Goal: Transaction & Acquisition: Purchase product/service

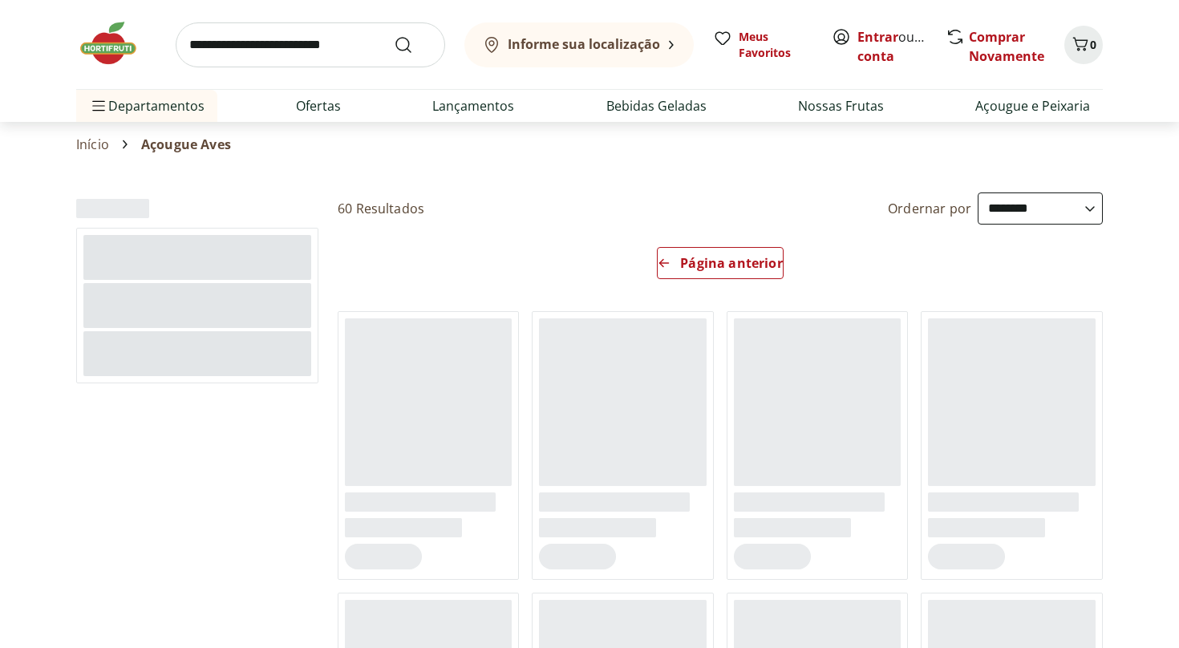
select select "**********"
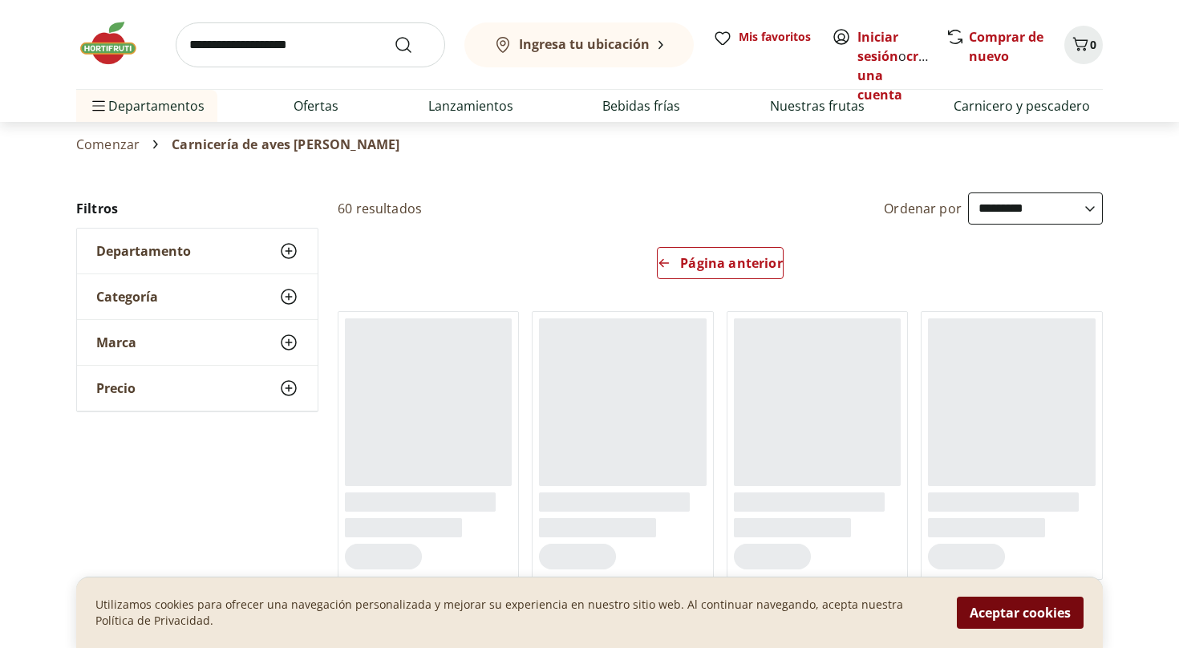
click at [1011, 622] on button "Aceptar cookies" at bounding box center [1020, 613] width 127 height 32
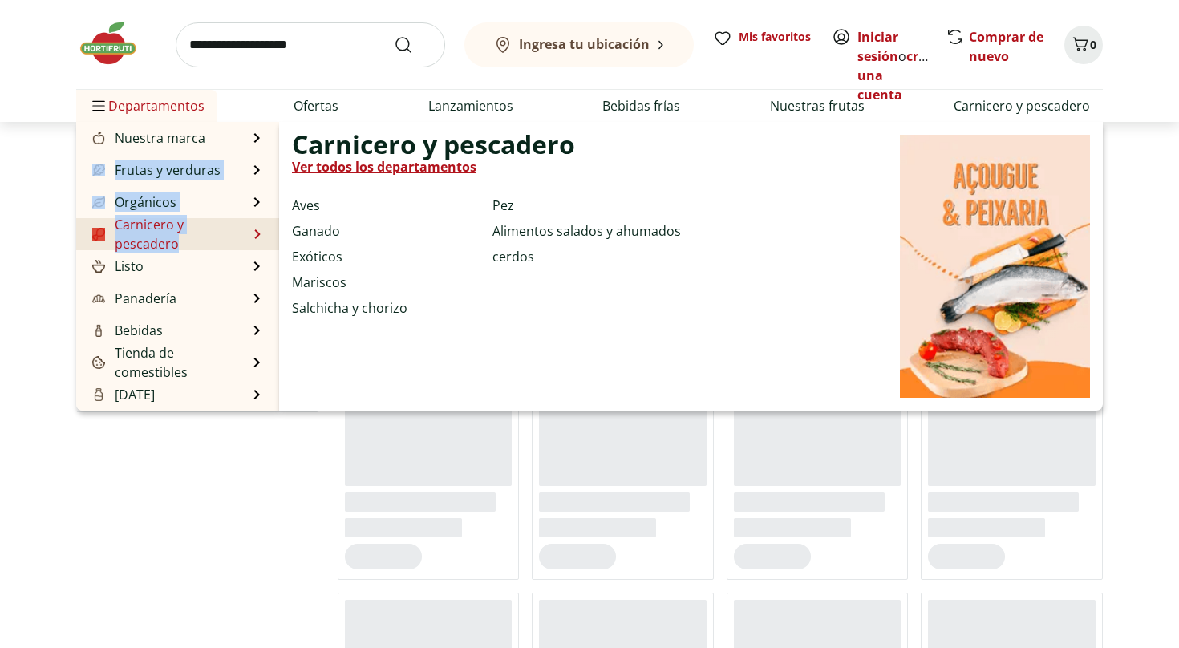
drag, startPoint x: 241, startPoint y: 140, endPoint x: 225, endPoint y: 235, distance: 96.0
click at [225, 235] on ul "Nuestra marca Nuestra marca Ver todos los departamentos [GEOGRAPHIC_DATA] y pes…" at bounding box center [177, 266] width 203 height 289
click at [315, 209] on font "Aves" at bounding box center [306, 205] width 28 height 18
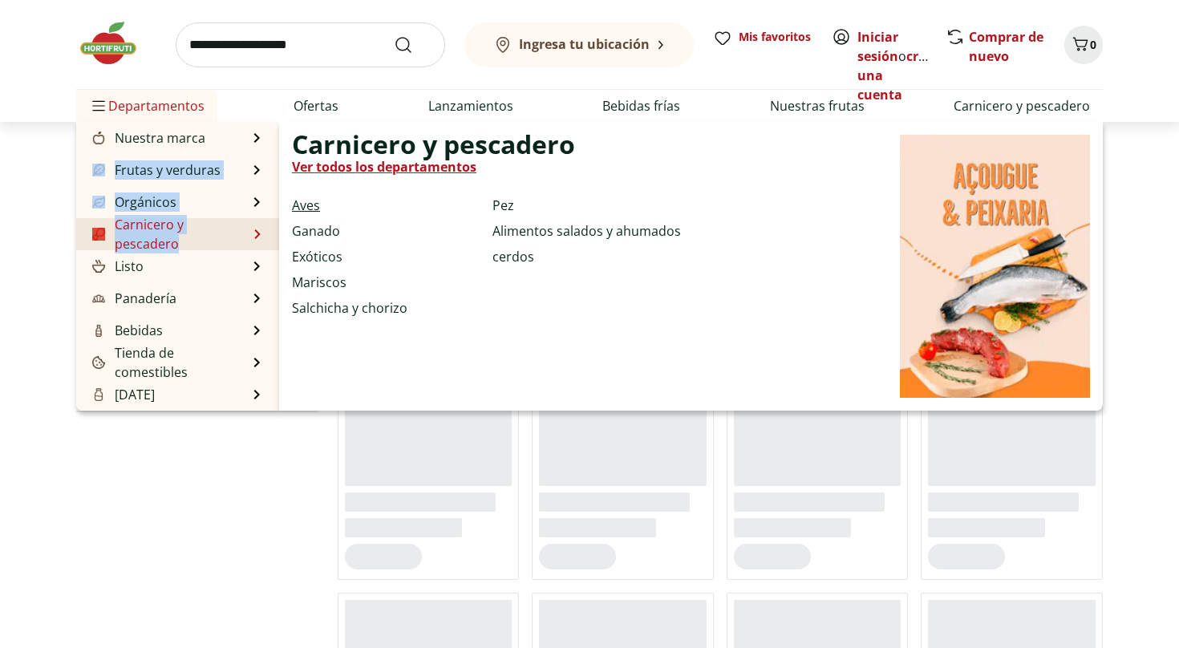
click at [315, 209] on font "Aves" at bounding box center [306, 205] width 28 height 18
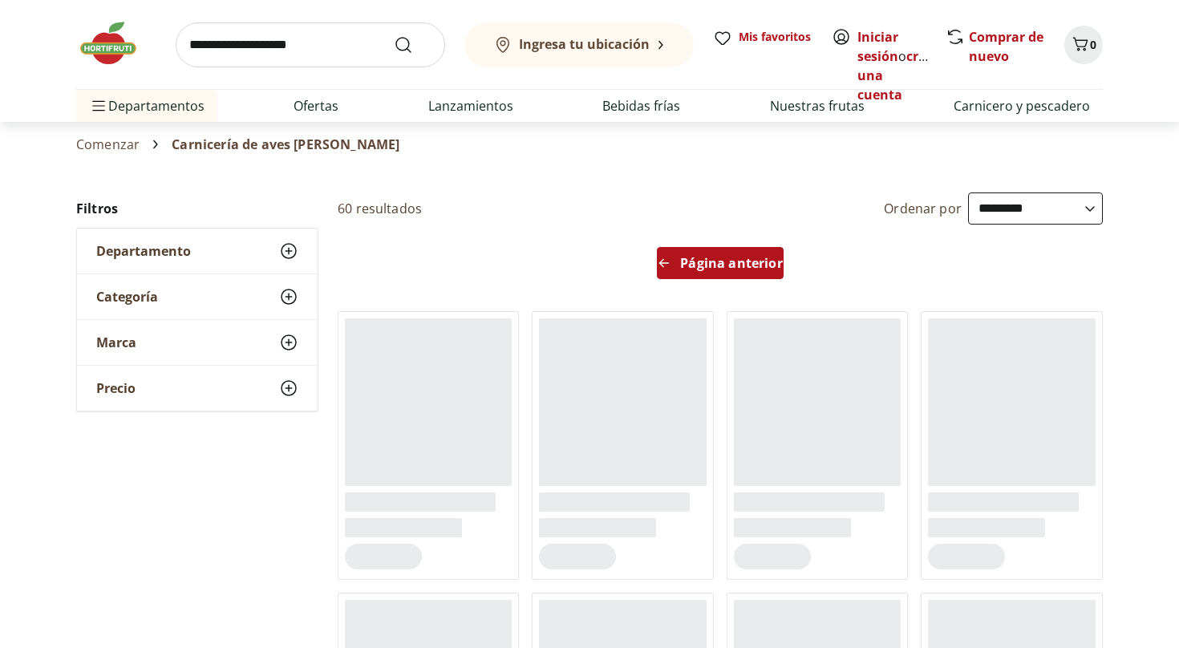
click at [696, 269] on font "Página anterior" at bounding box center [731, 263] width 102 height 18
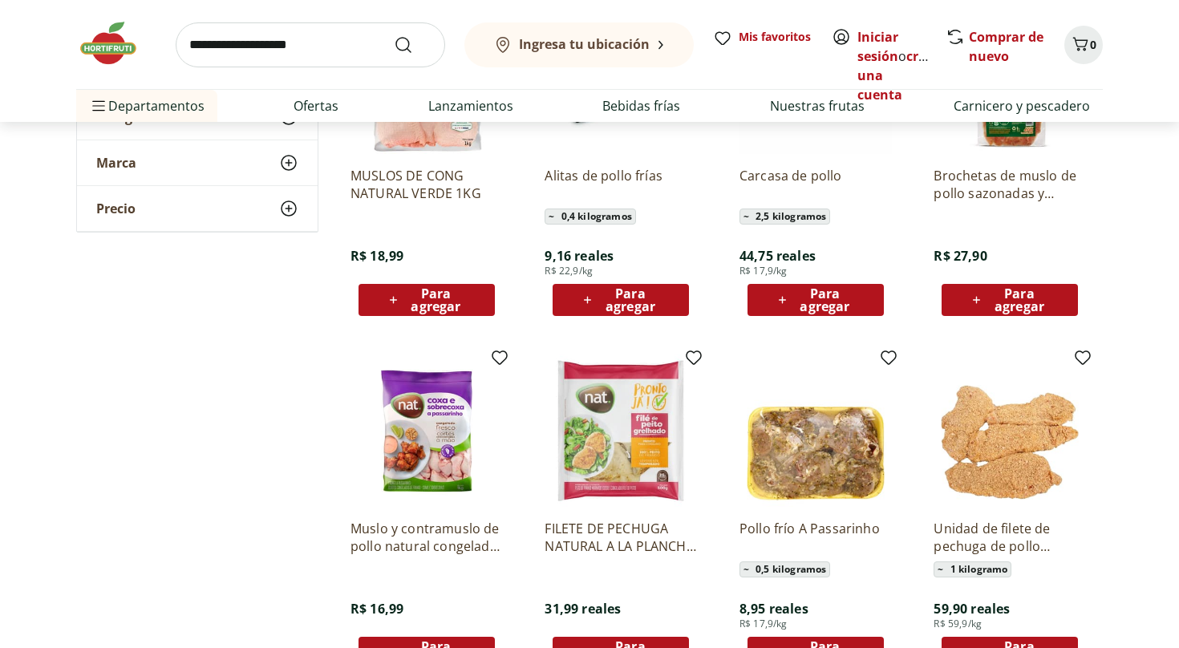
scroll to position [669, 0]
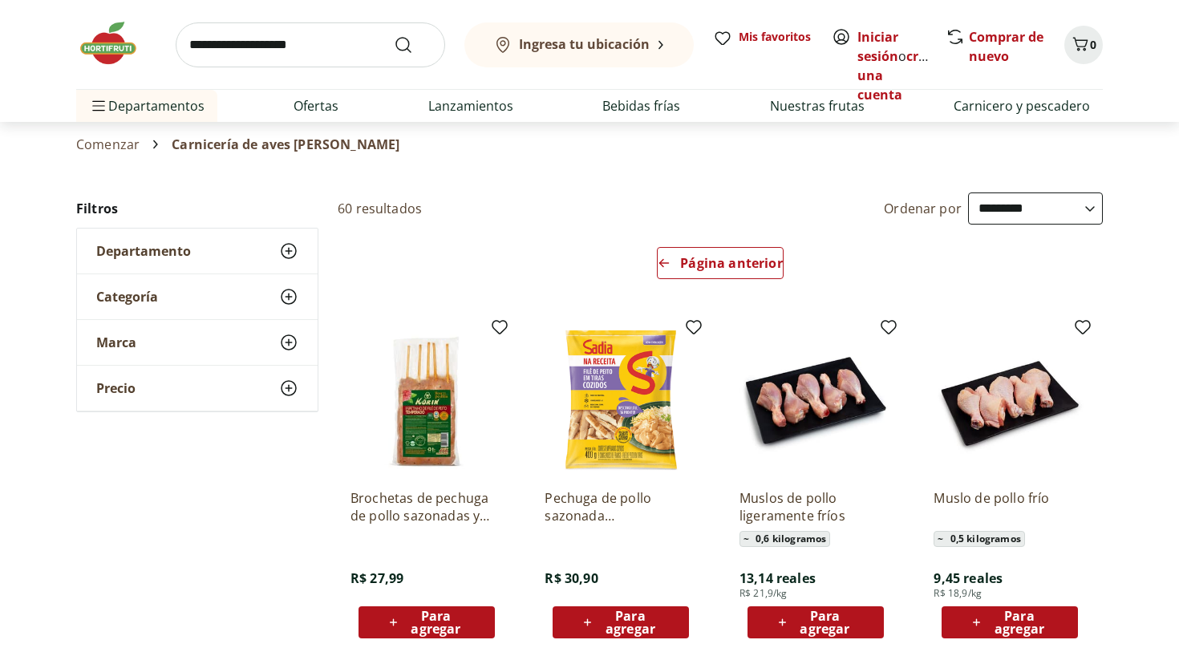
click at [294, 248] on icon at bounding box center [288, 250] width 19 height 19
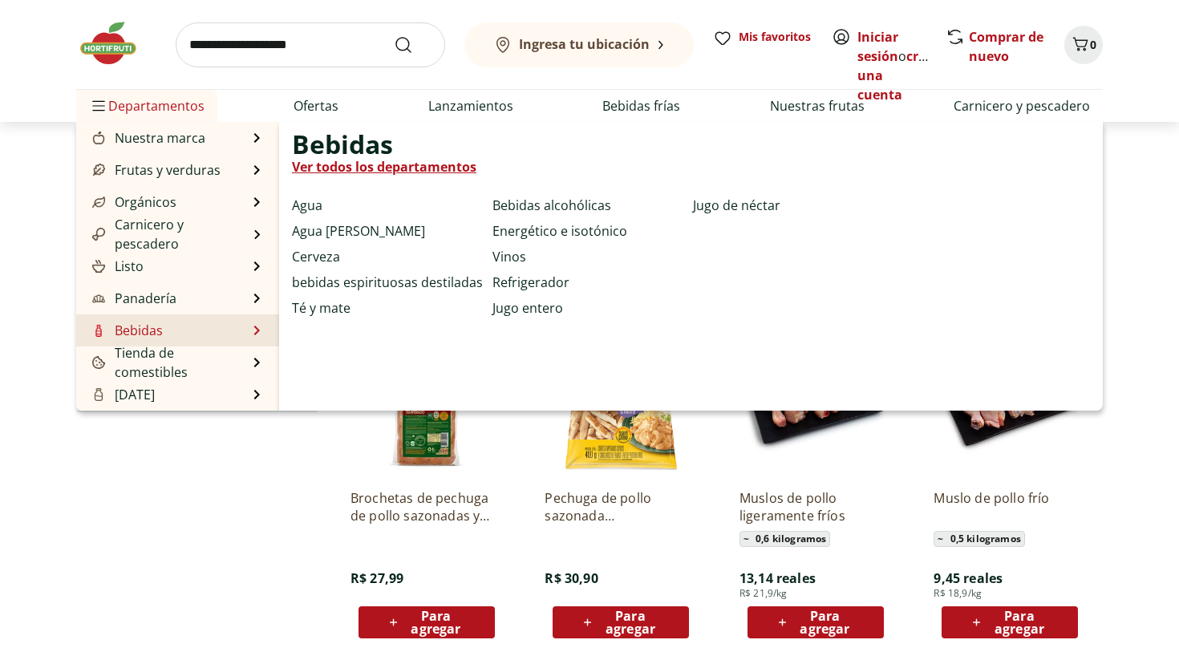
click at [200, 330] on li "Bebidas Bebidas Ver todos los departamentos Agua Agua [PERSON_NAME] Cerveza beb…" at bounding box center [177, 330] width 203 height 32
click at [378, 170] on font "Ver todos los departamentos" at bounding box center [384, 167] width 184 height 18
select select "**********"
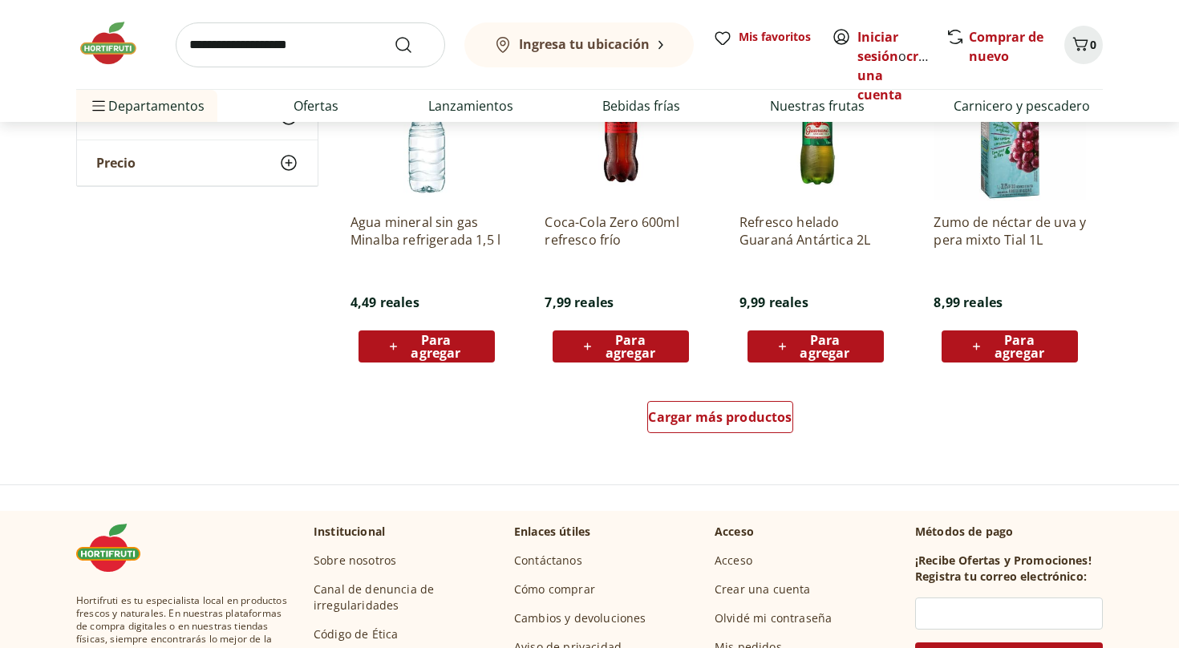
scroll to position [887, 0]
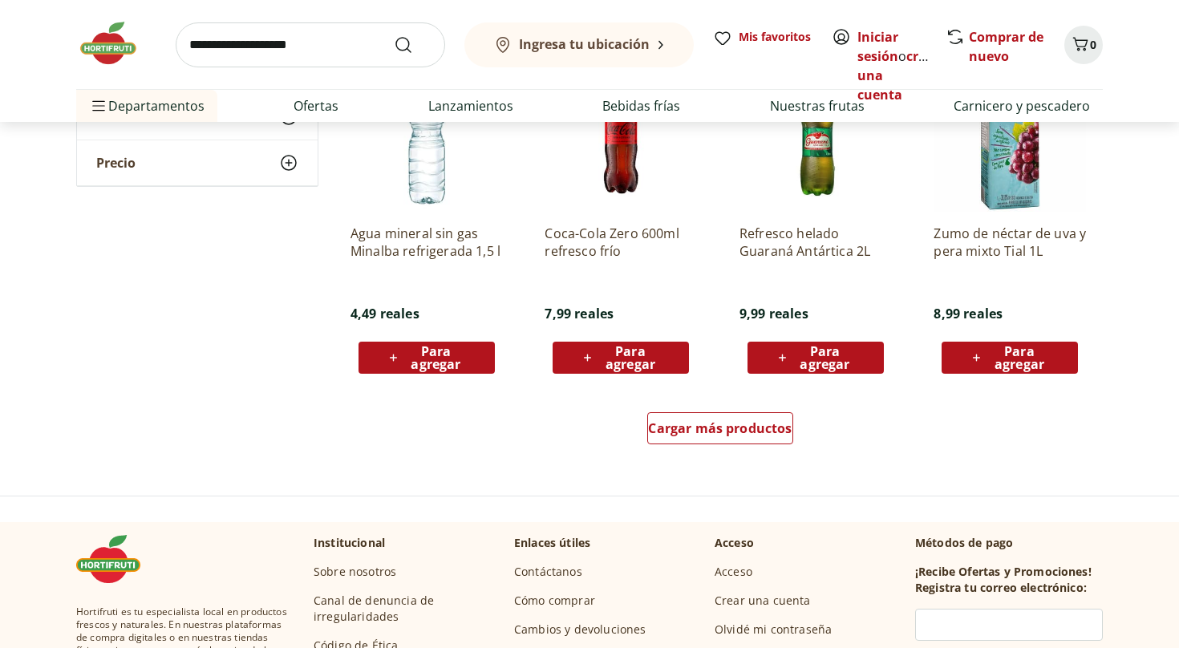
click at [662, 315] on div "Coca-Cola Zero 600ml refresco frío 7,99 reales Para agregar" at bounding box center [621, 293] width 152 height 162
click at [682, 431] on font "Cargar más productos" at bounding box center [720, 428] width 144 height 18
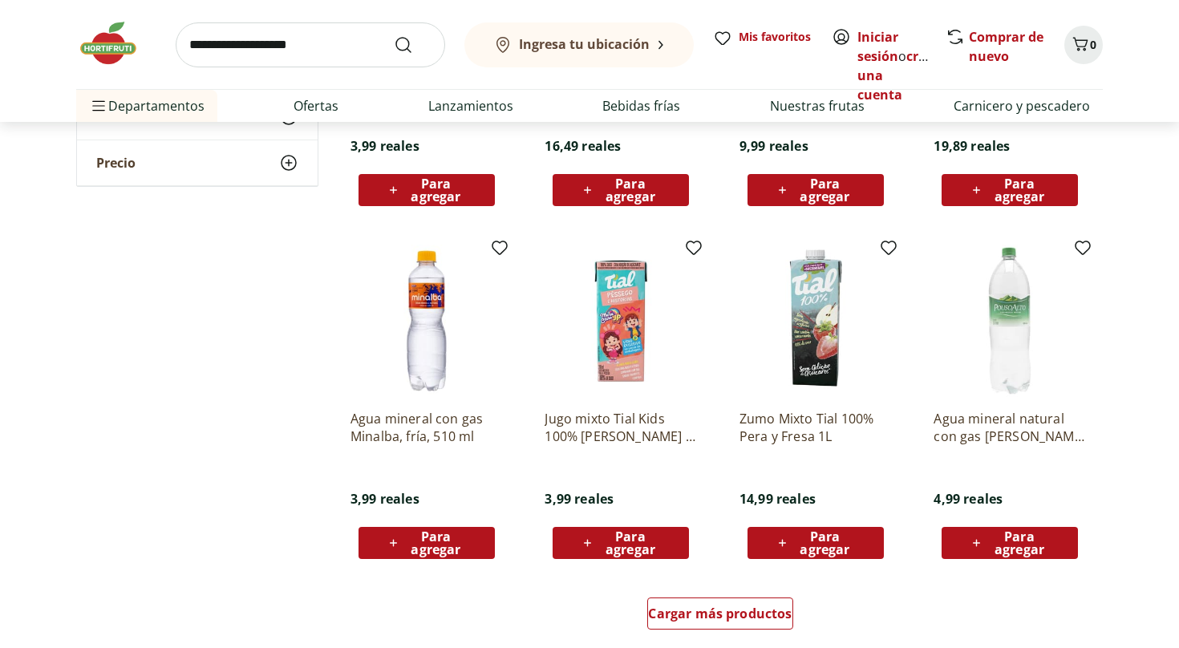
scroll to position [1829, 0]
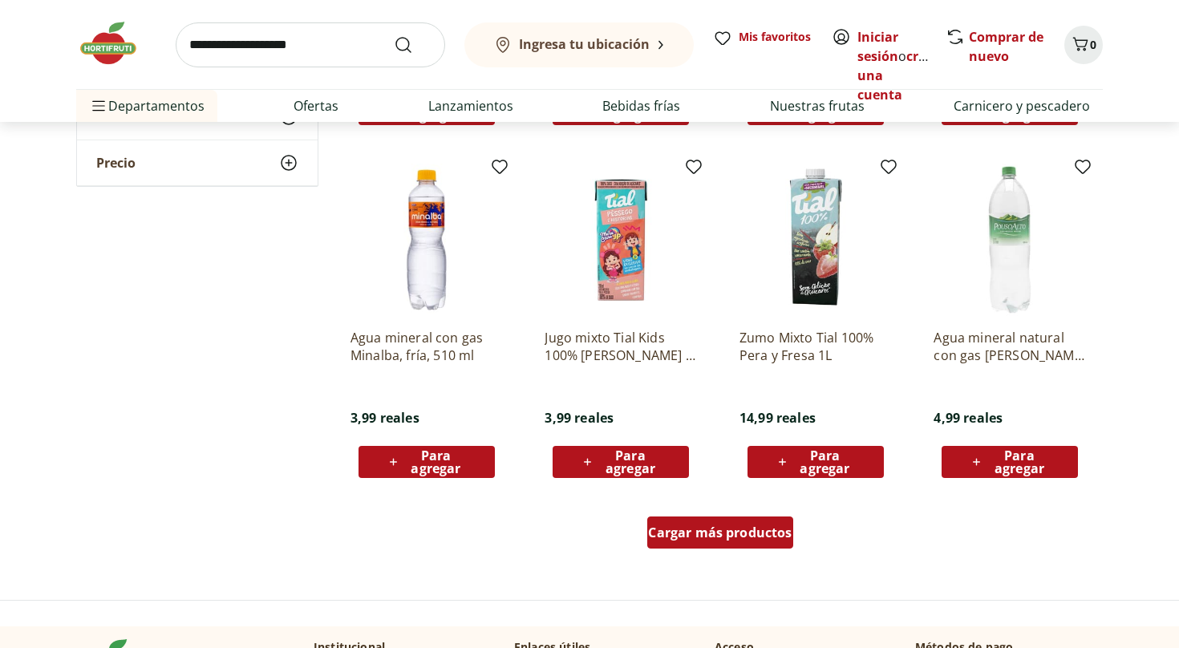
click at [710, 532] on font "Cargar más productos" at bounding box center [720, 533] width 144 height 18
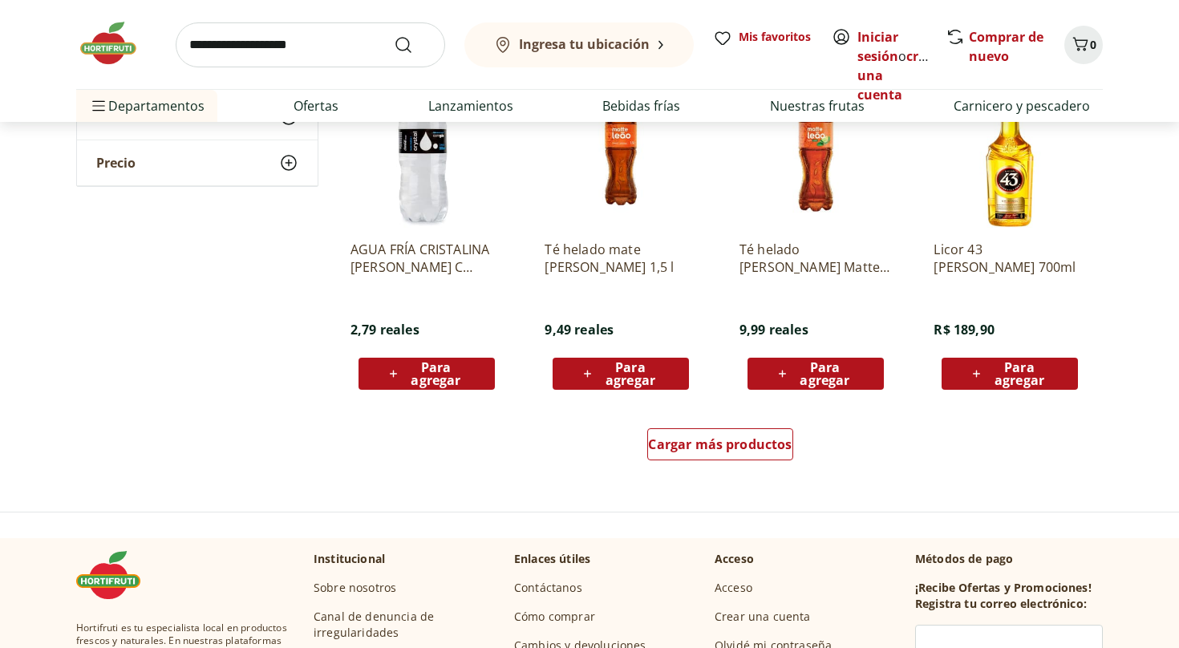
scroll to position [2960, 0]
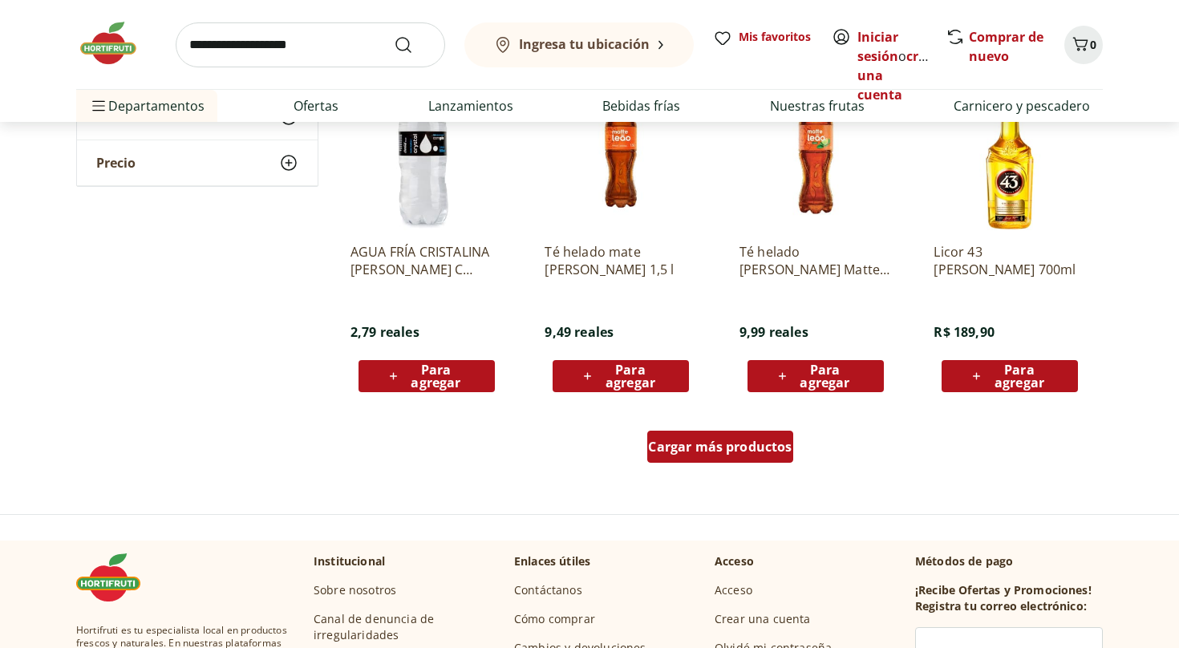
click at [702, 455] on div "Cargar más productos" at bounding box center [719, 447] width 145 height 32
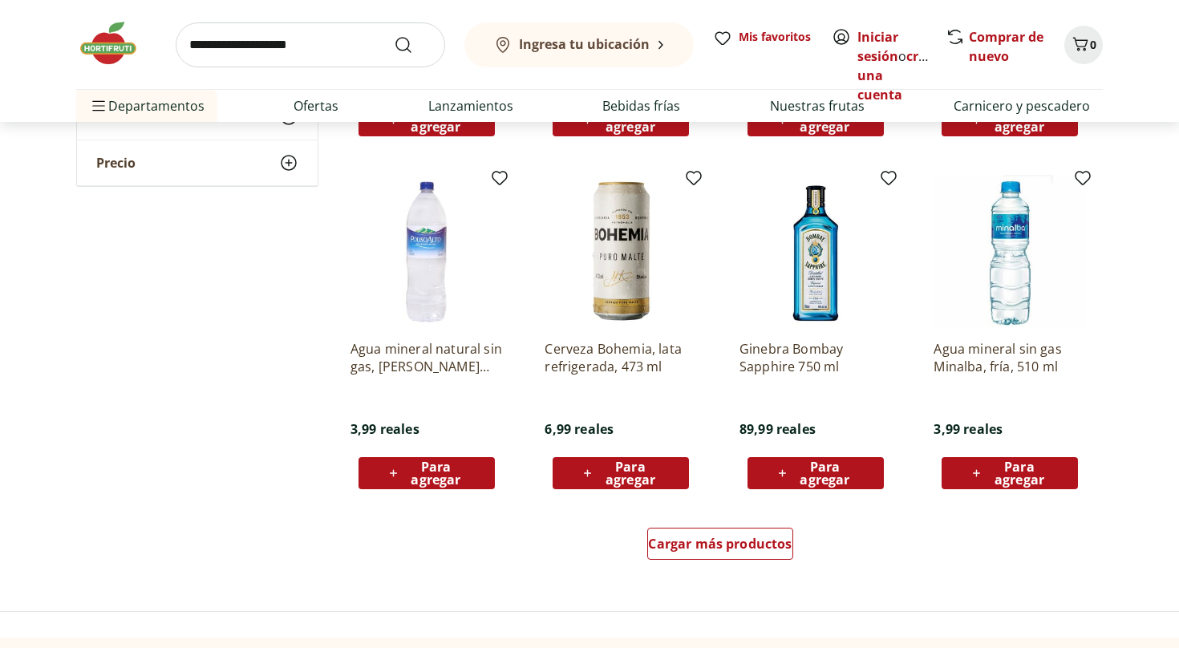
scroll to position [3957, 0]
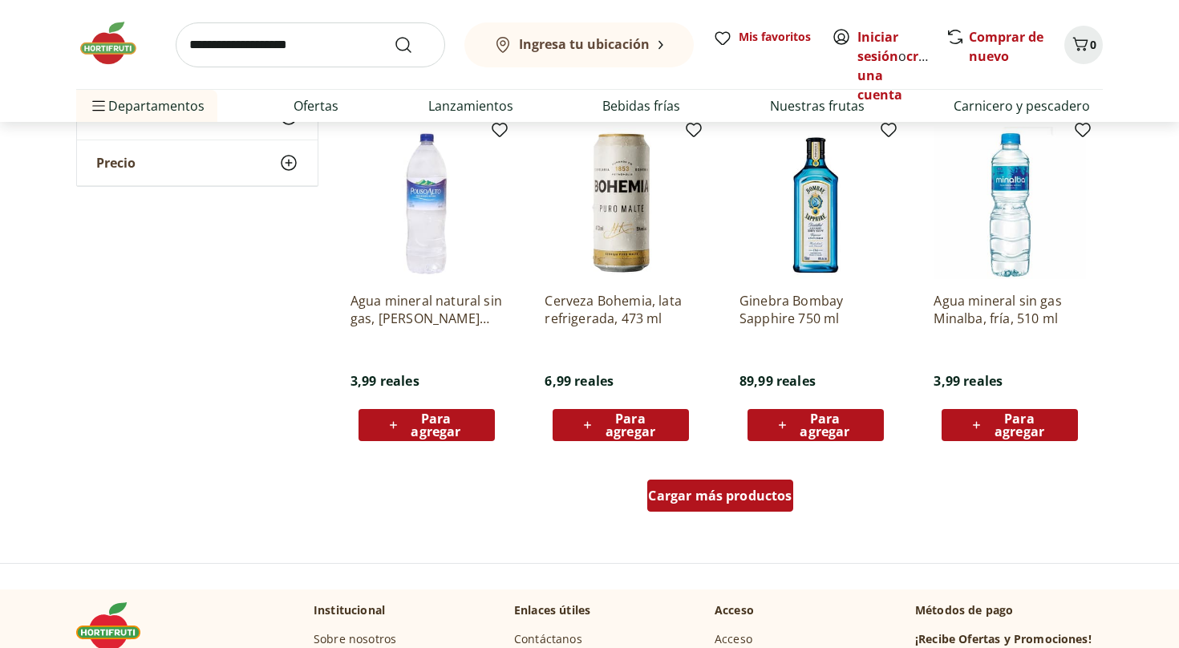
click at [734, 488] on font "Cargar más productos" at bounding box center [720, 496] width 144 height 18
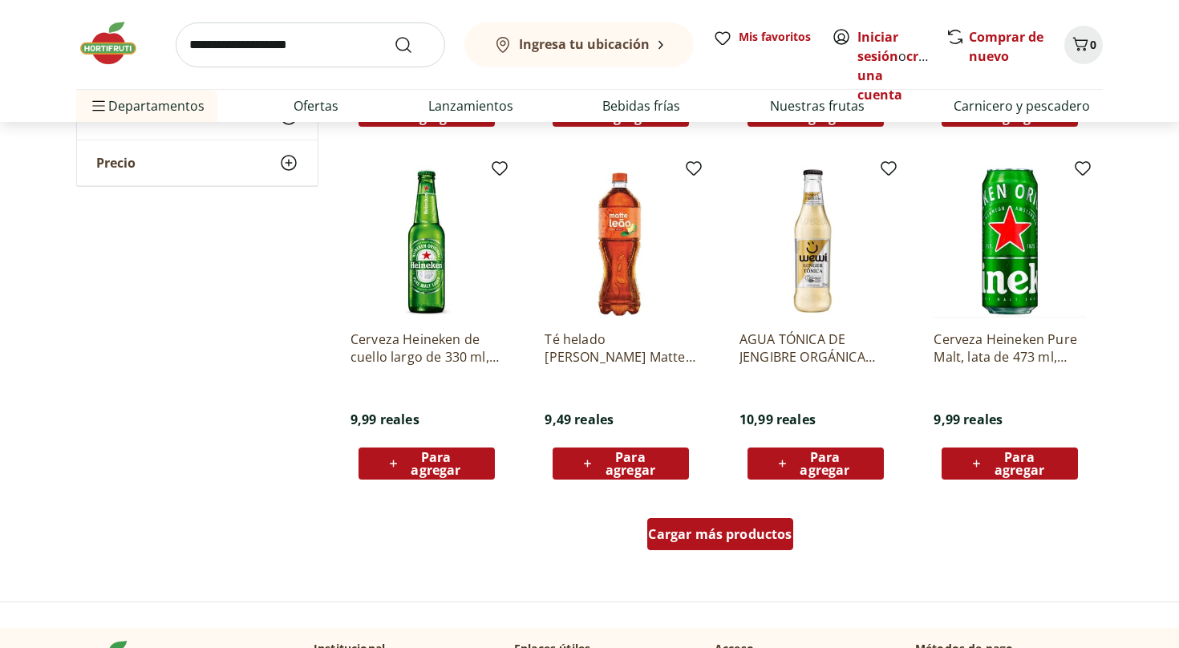
scroll to position [4977, 0]
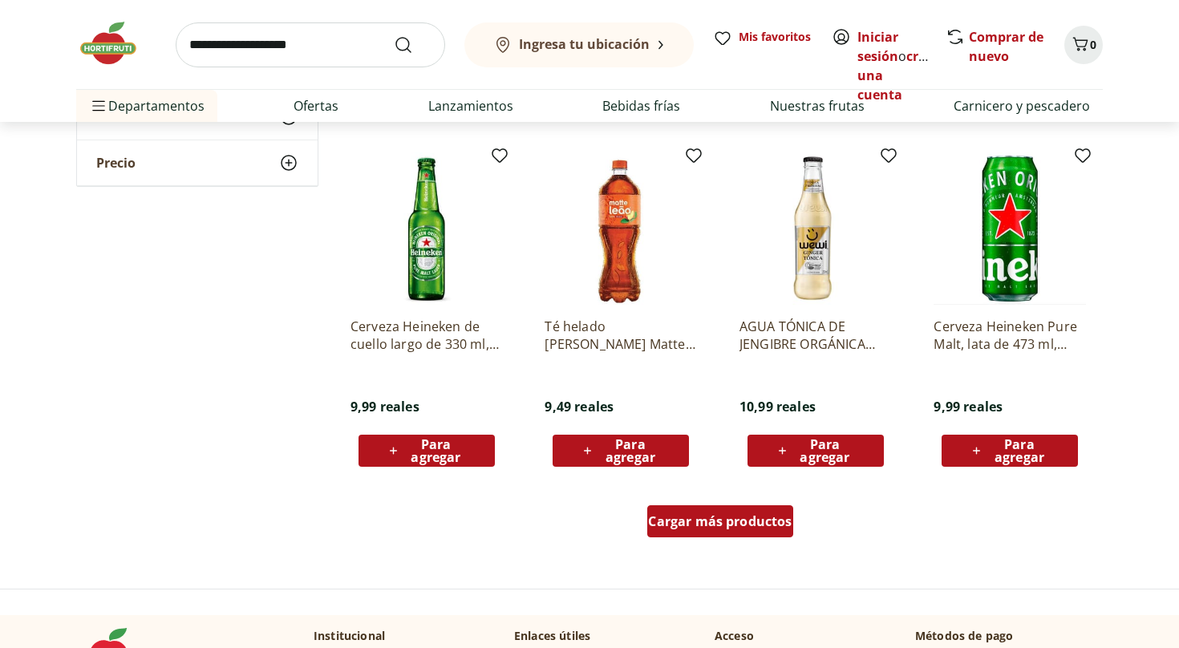
click at [726, 524] on font "Cargar más productos" at bounding box center [720, 521] width 144 height 18
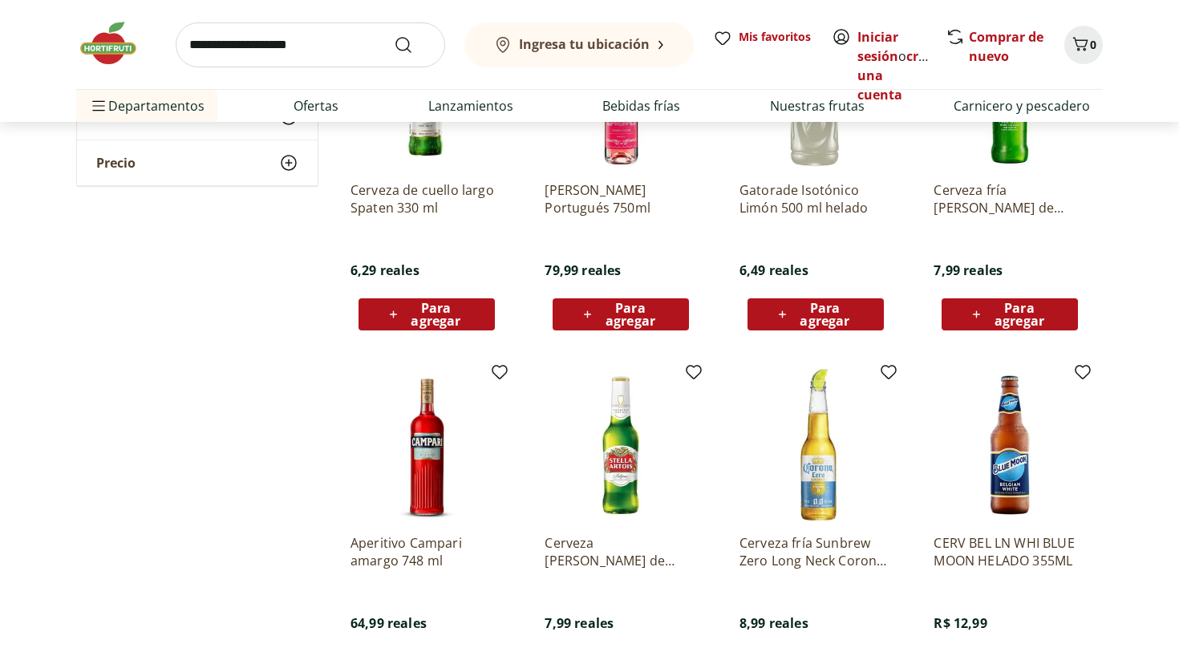
scroll to position [5432, 0]
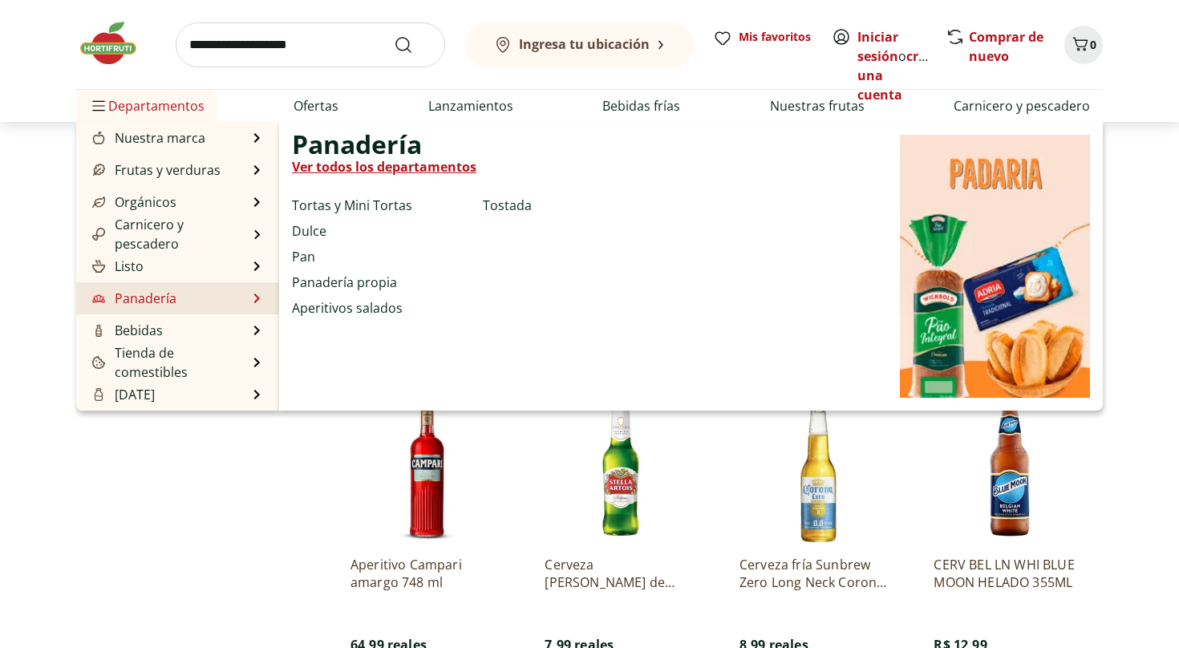
click at [395, 168] on font "Ver todos los departamentos" at bounding box center [384, 167] width 184 height 18
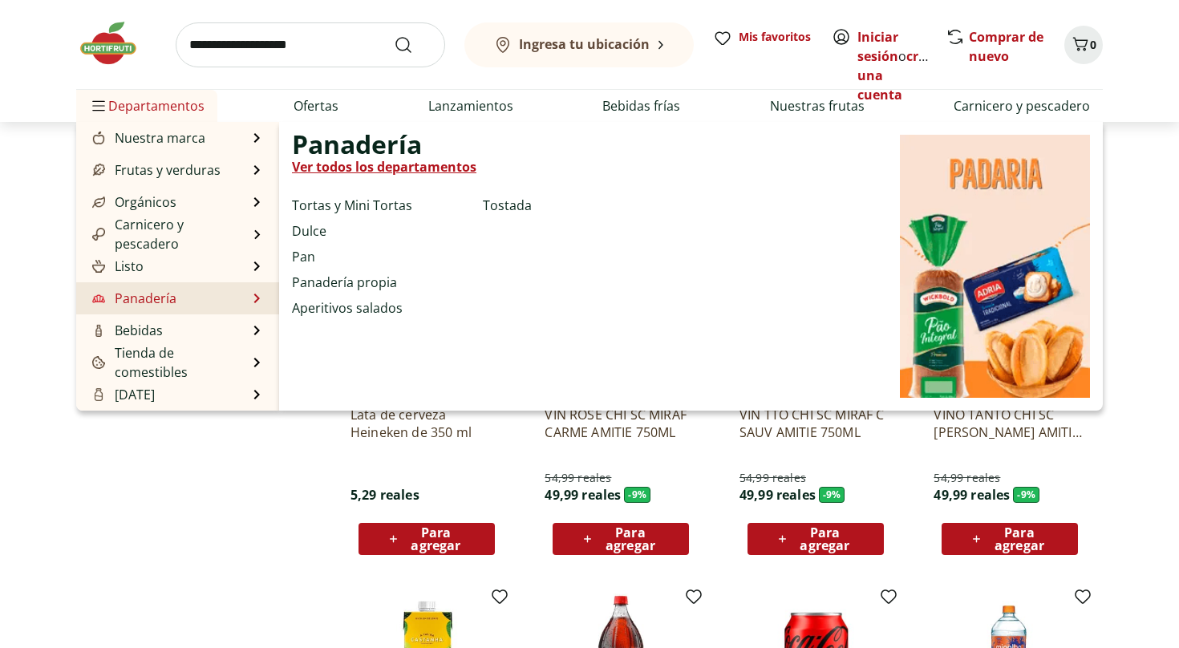
select select "**********"
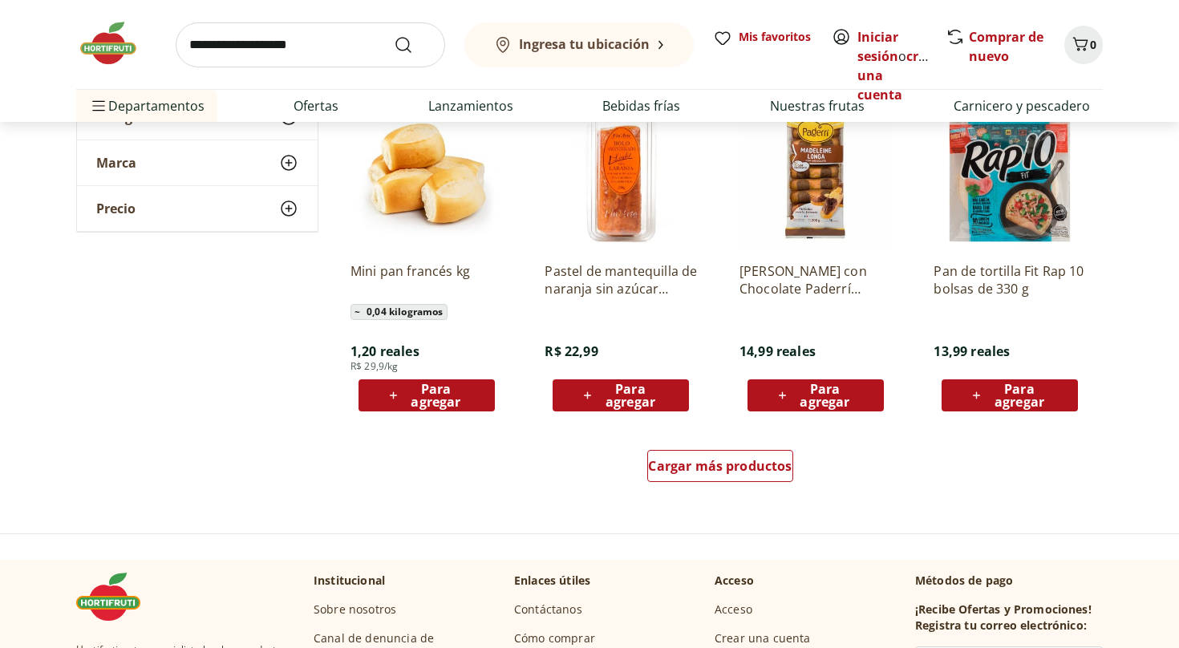
scroll to position [851, 0]
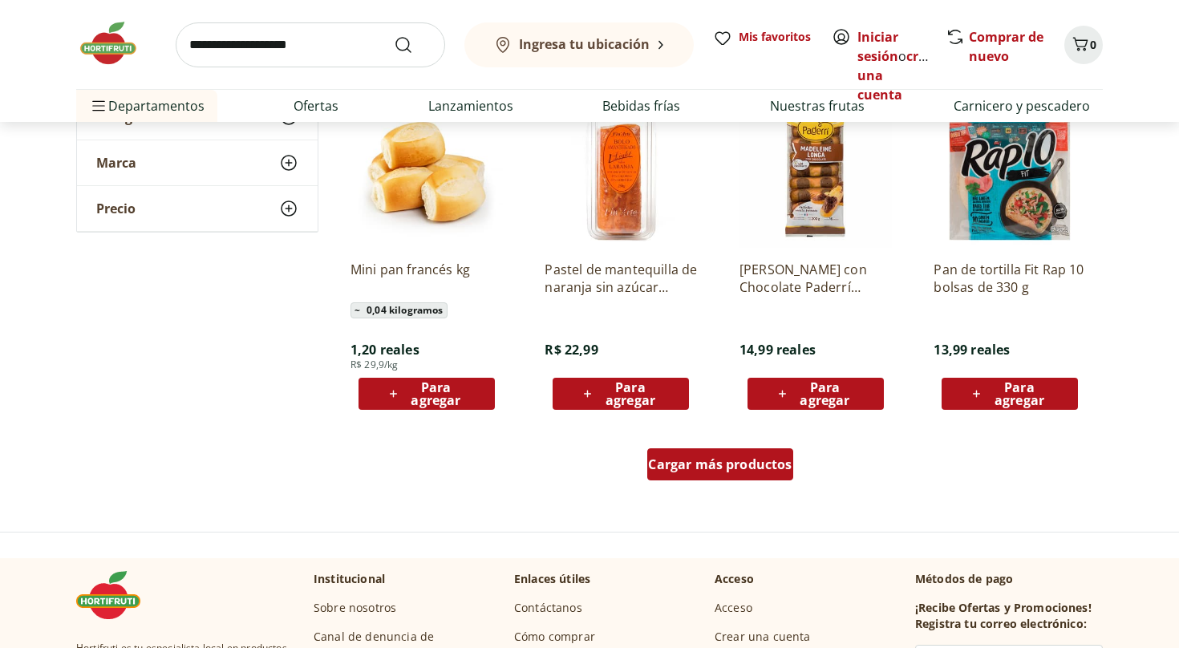
click at [709, 464] on font "Cargar más productos" at bounding box center [720, 465] width 144 height 18
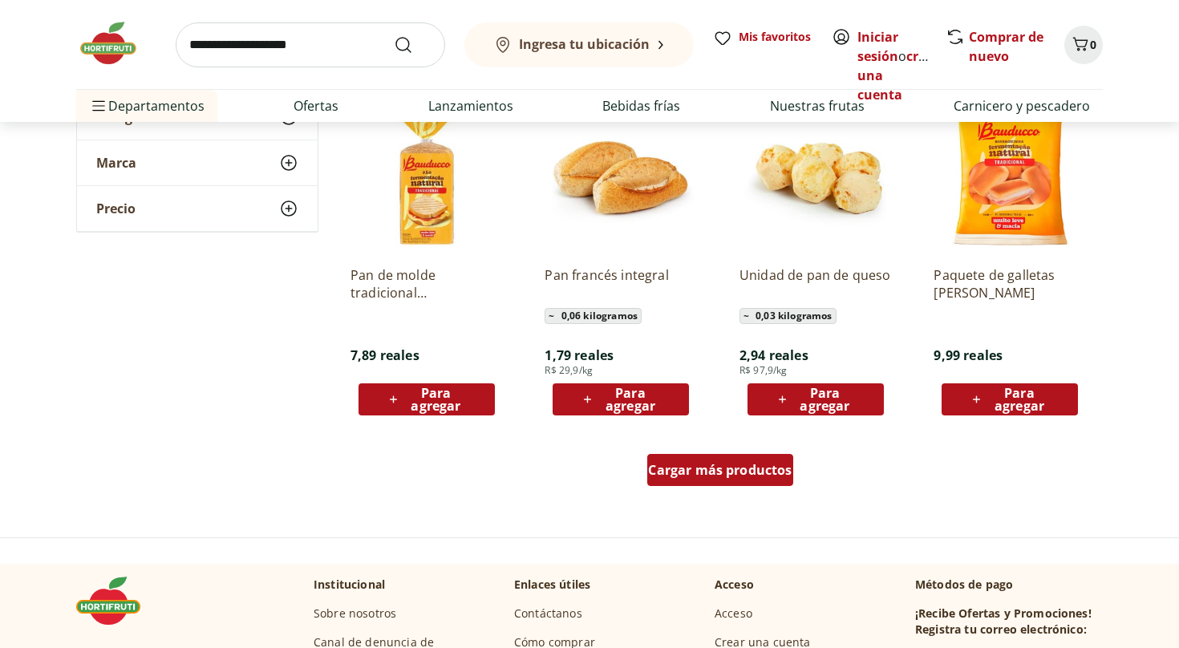
scroll to position [1894, 0]
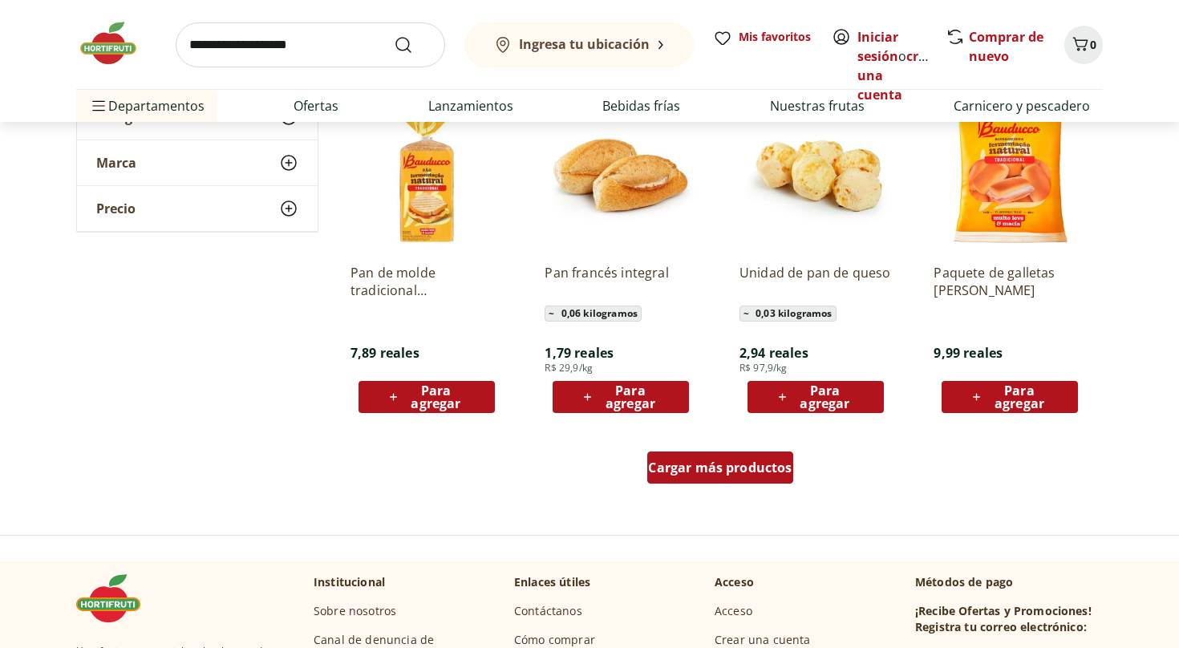
click at [716, 475] on font "Cargar más productos" at bounding box center [720, 468] width 144 height 18
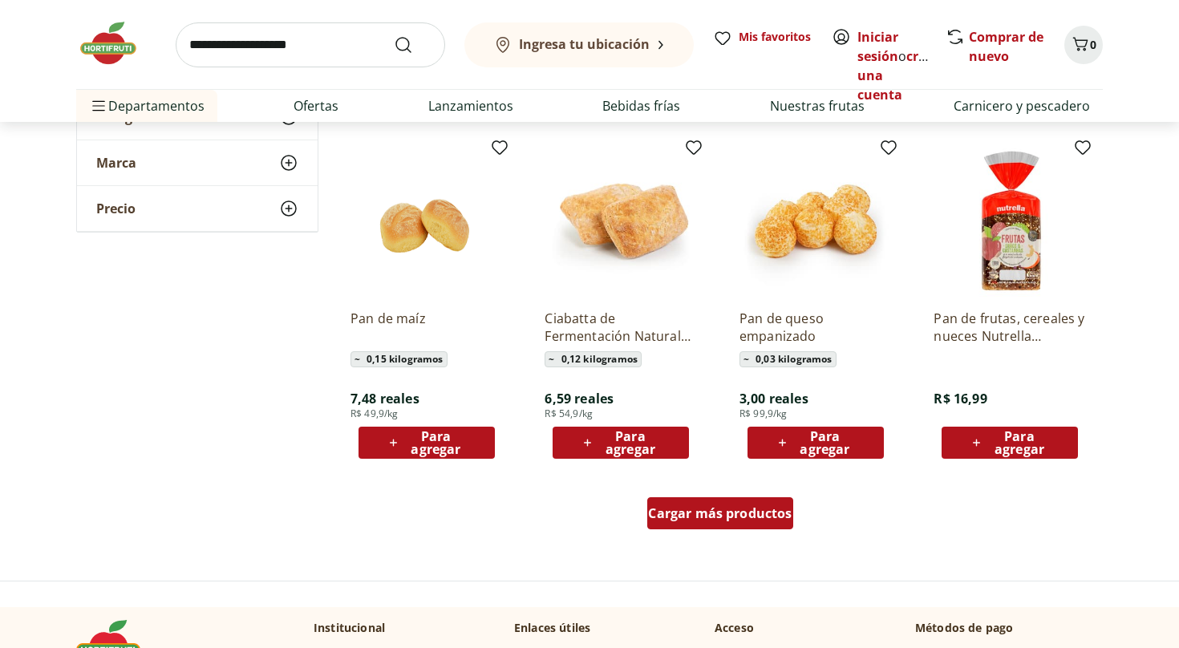
scroll to position [2895, 0]
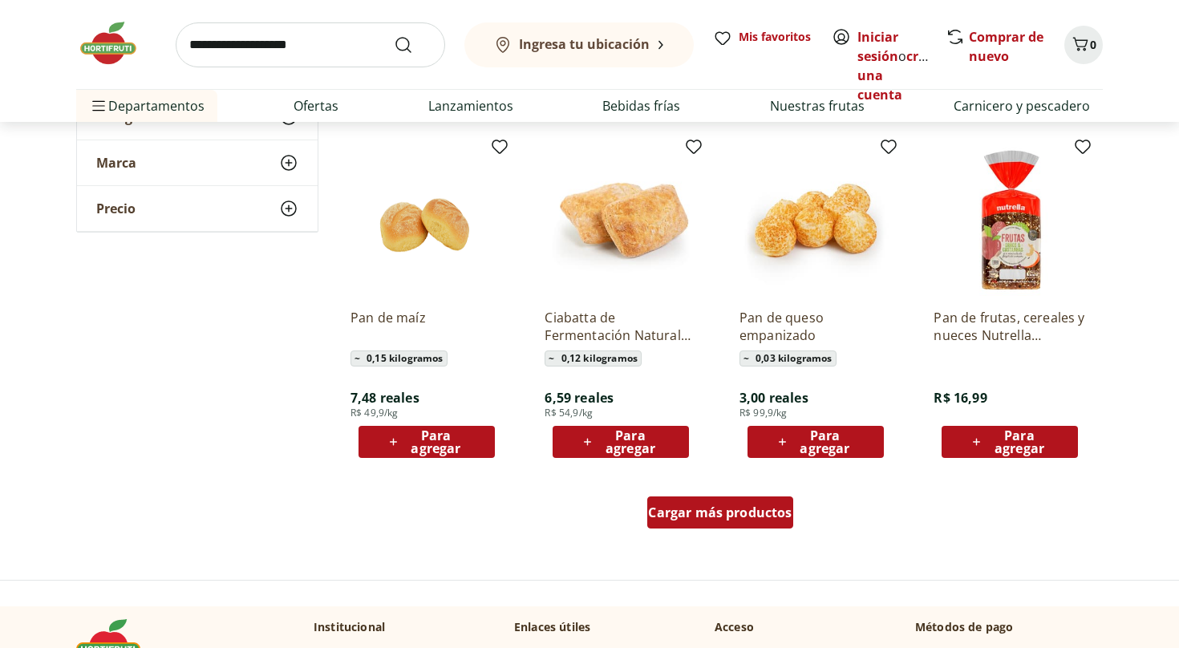
click at [715, 509] on font "Cargar más productos" at bounding box center [720, 513] width 144 height 18
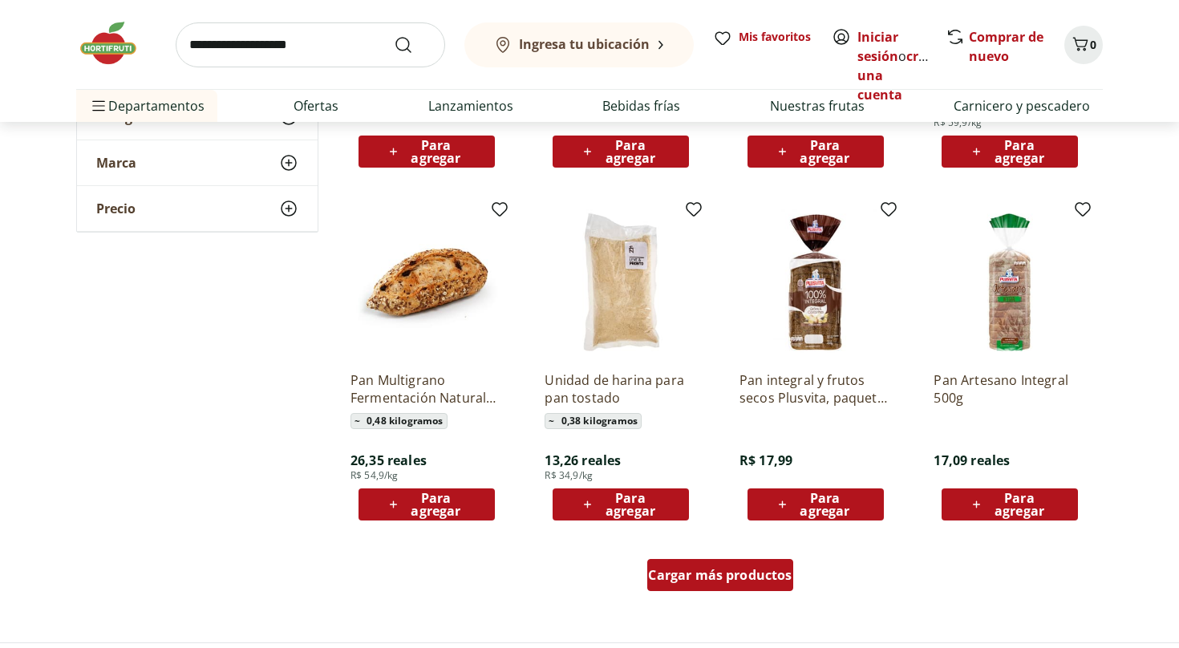
scroll to position [3879, 0]
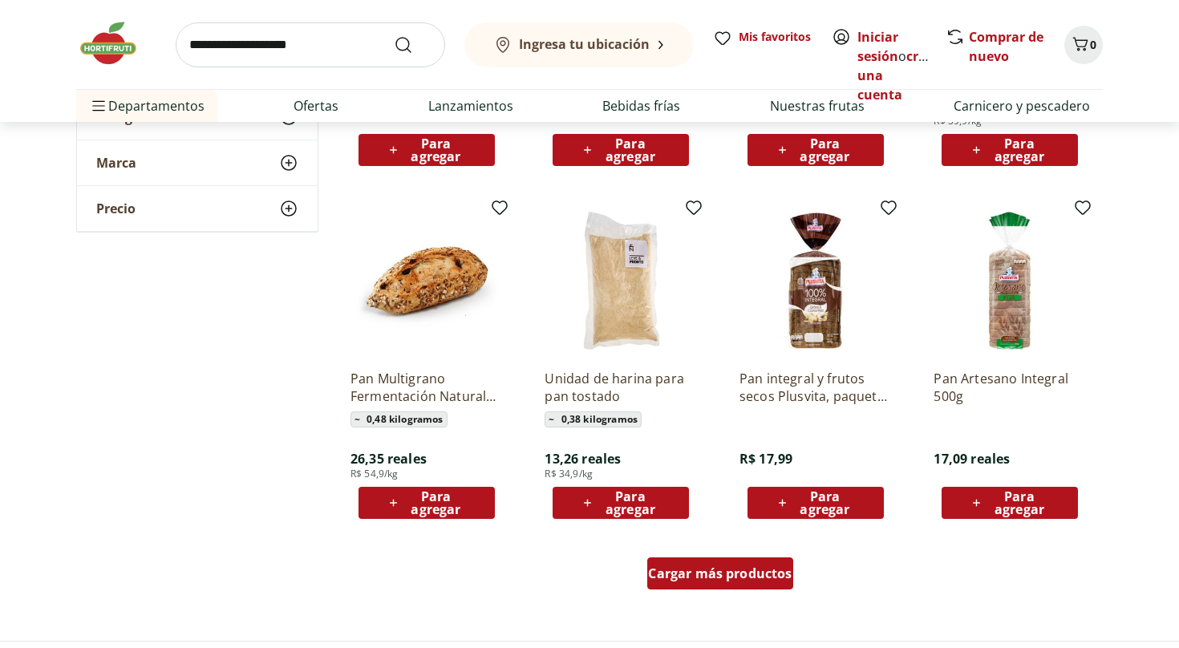
click at [736, 572] on font "Cargar más productos" at bounding box center [720, 574] width 144 height 18
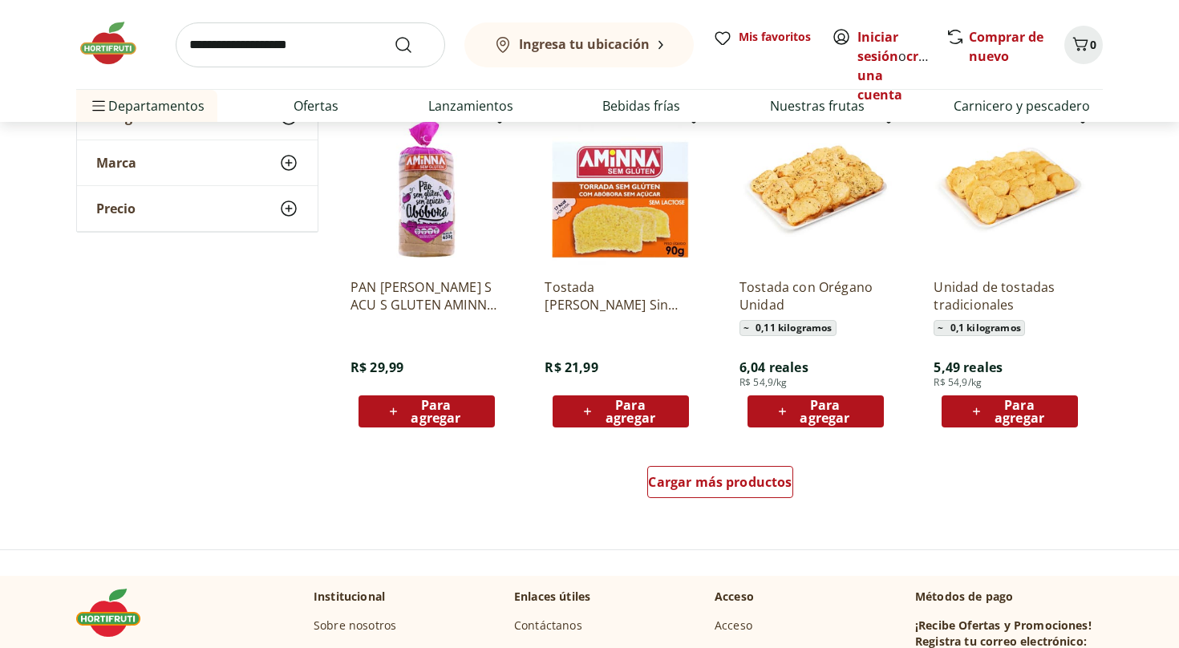
scroll to position [5025, 0]
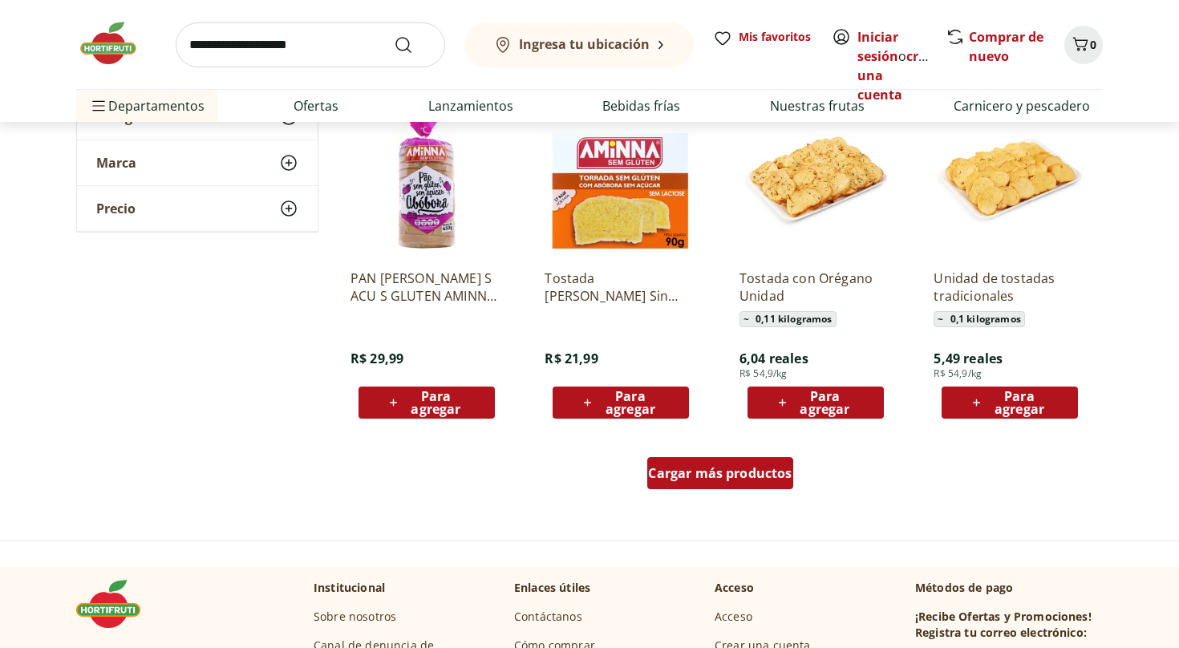
click at [731, 465] on font "Cargar más productos" at bounding box center [720, 473] width 144 height 18
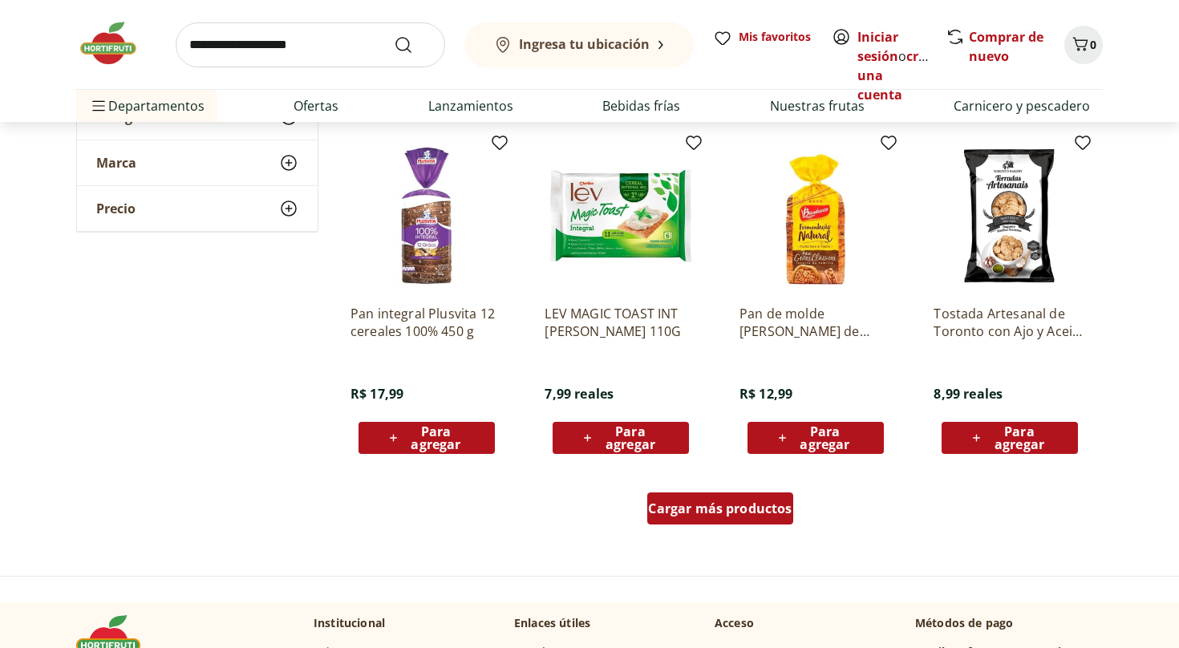
scroll to position [6066, 0]
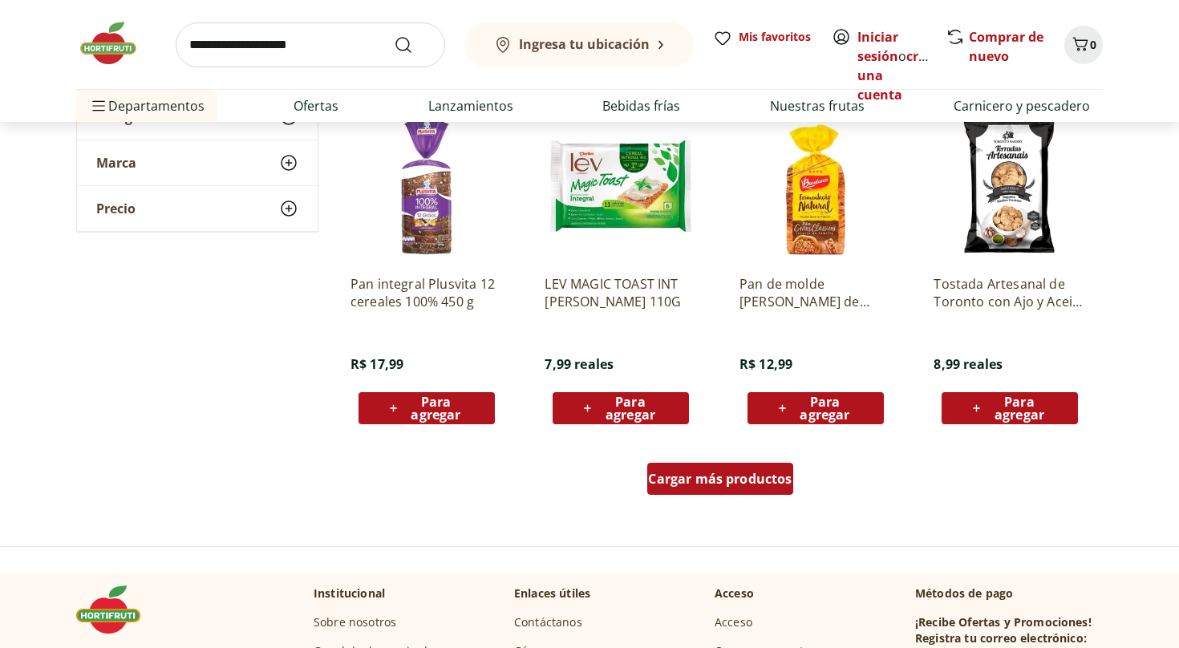
click at [727, 477] on font "Cargar más productos" at bounding box center [720, 479] width 144 height 18
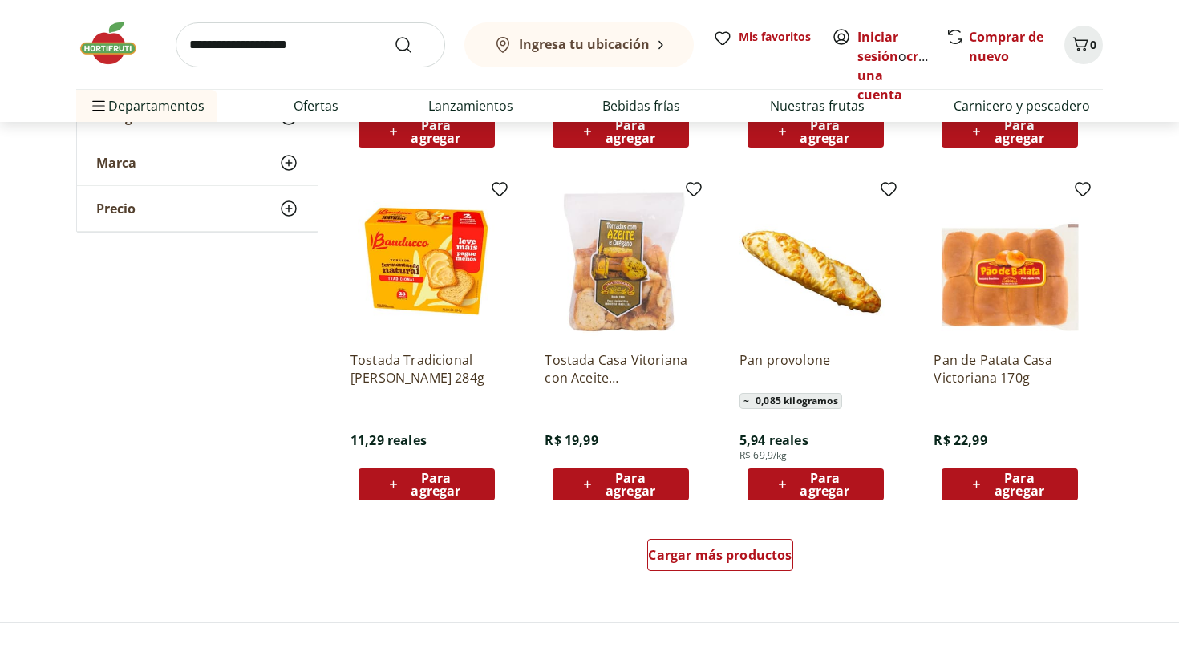
scroll to position [7039, 0]
